Goal: Task Accomplishment & Management: Manage account settings

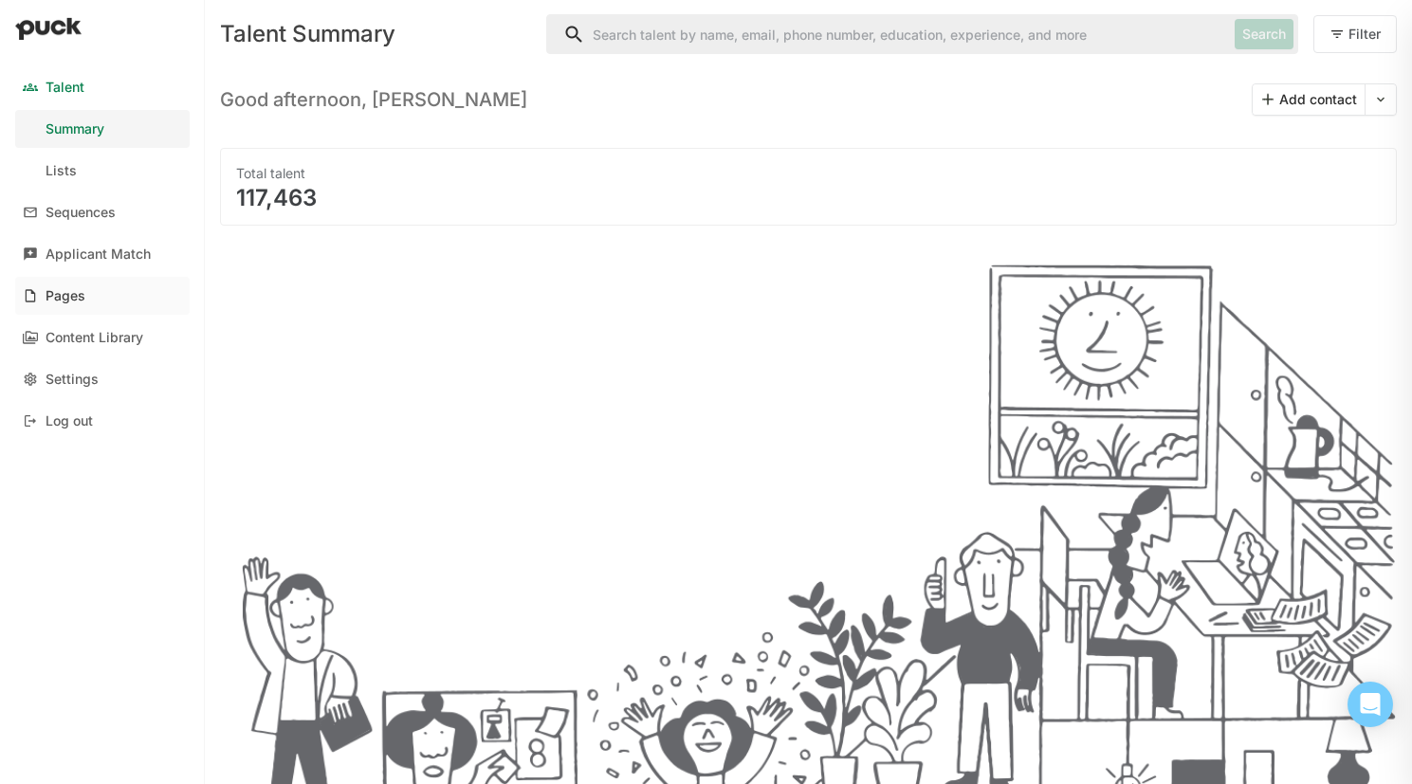
click at [94, 306] on link "Pages" at bounding box center [102, 296] width 175 height 38
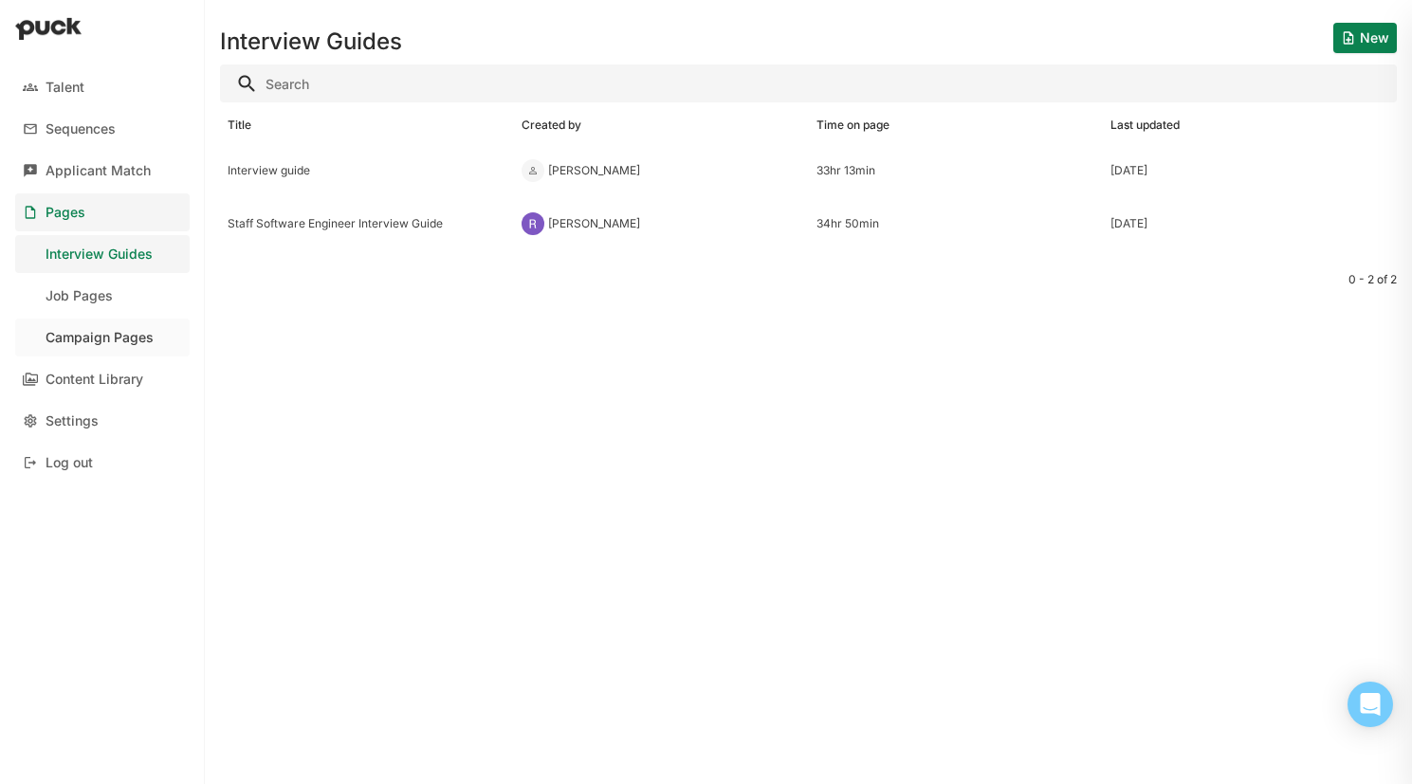
click at [139, 332] on div "Campaign Pages" at bounding box center [100, 338] width 108 height 16
click at [237, 175] on div "Culture Page" at bounding box center [367, 170] width 279 height 13
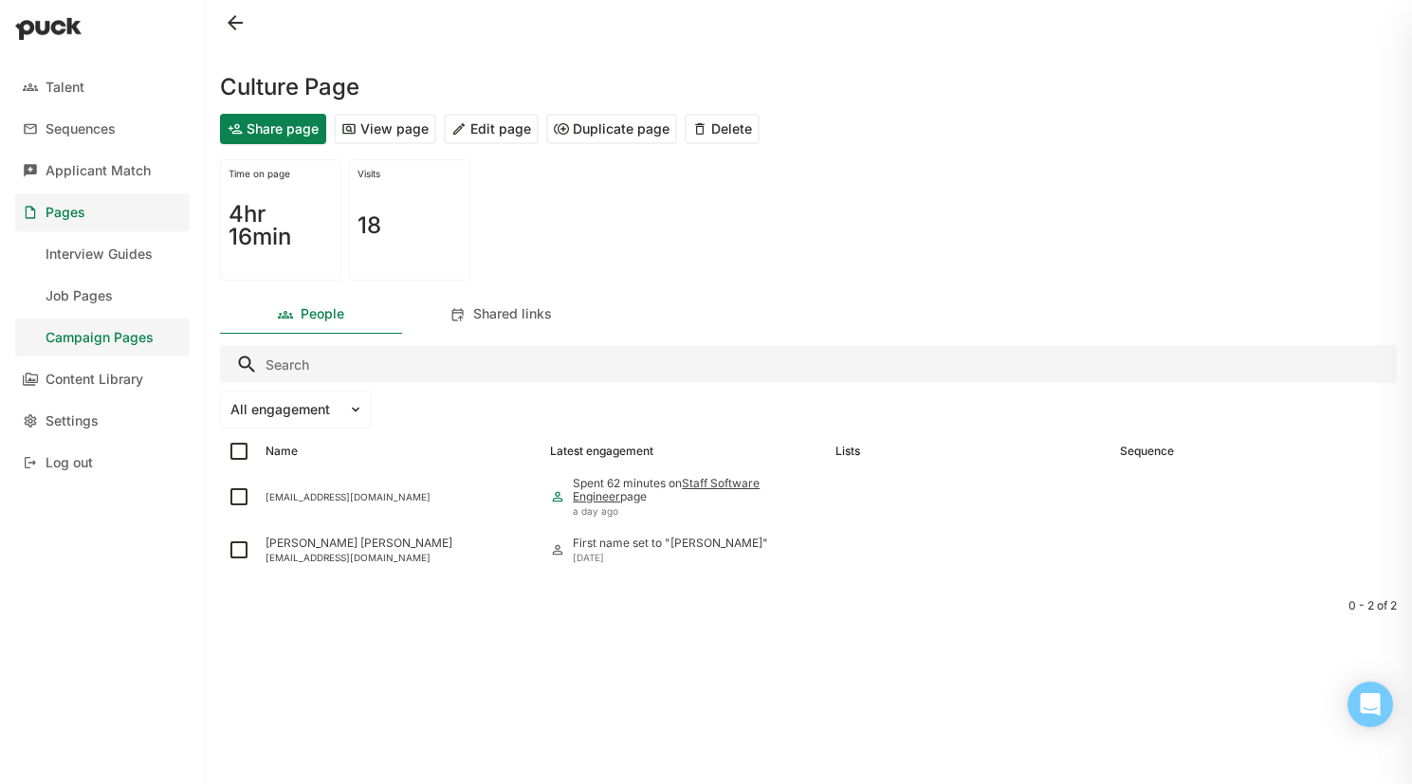
click at [400, 131] on button "View page" at bounding box center [385, 129] width 102 height 30
click at [504, 133] on button "Edit page" at bounding box center [491, 129] width 95 height 30
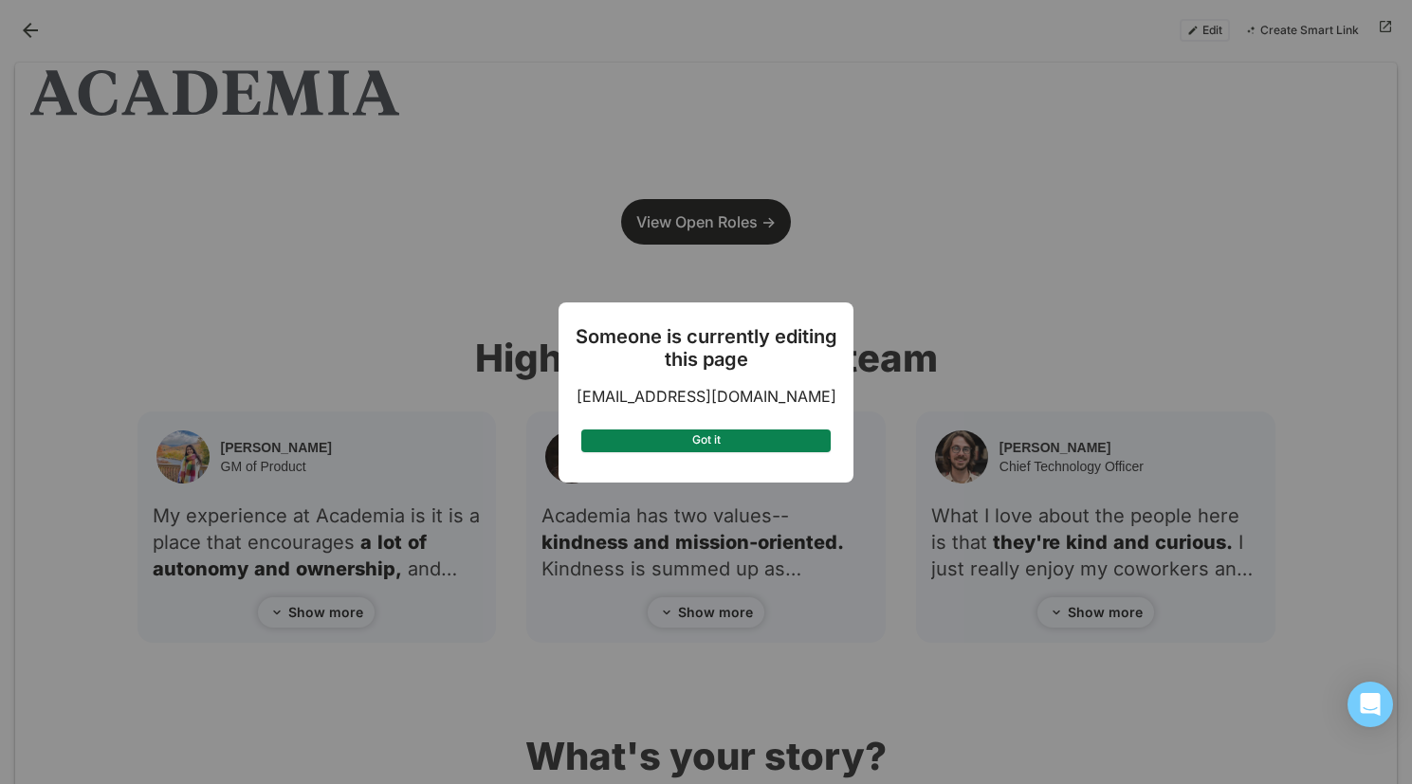
click at [754, 438] on button "Got it" at bounding box center [705, 441] width 249 height 23
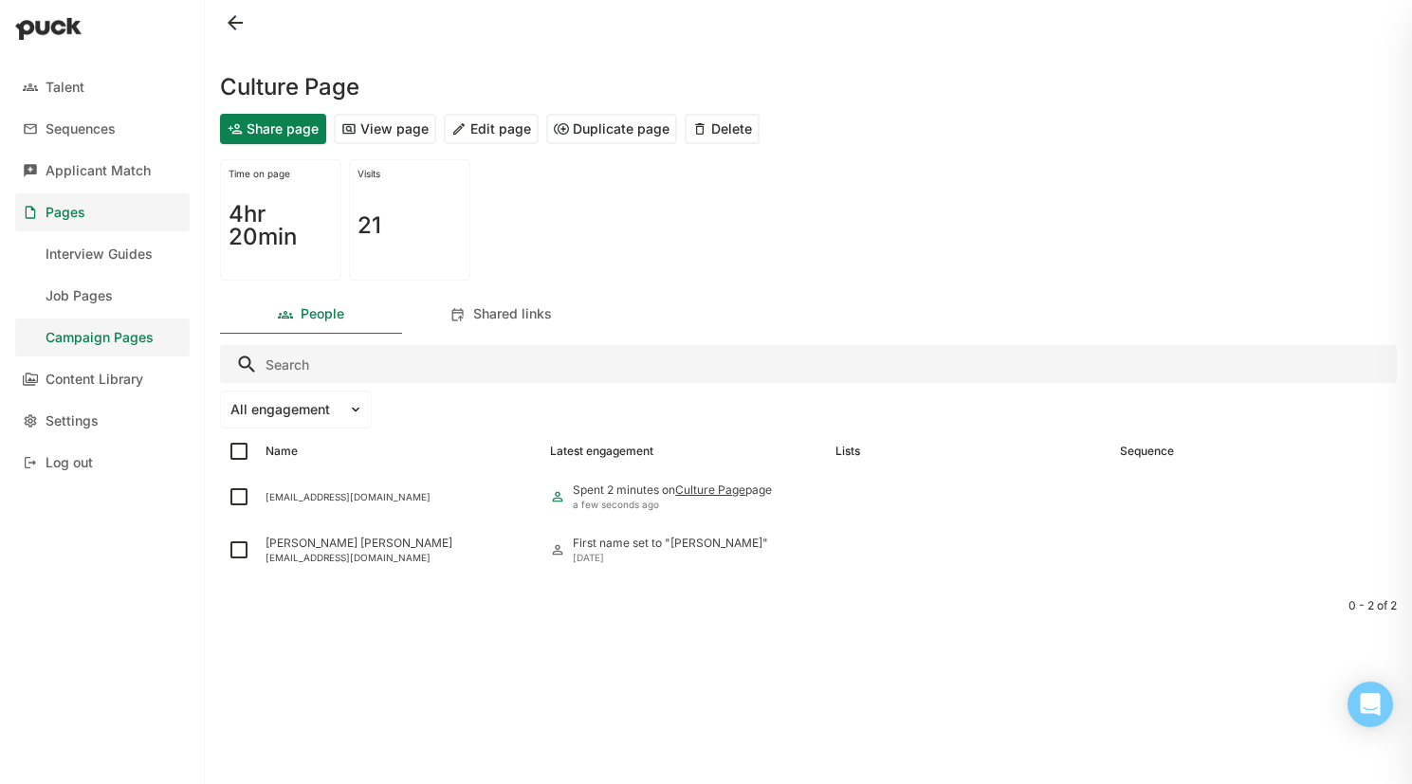
click at [489, 136] on button "Edit page" at bounding box center [491, 129] width 95 height 30
